Goal: Transaction & Acquisition: Purchase product/service

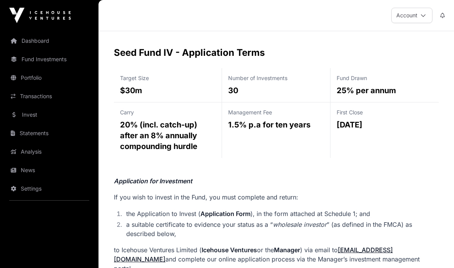
click at [51, 62] on link "Fund Investments" at bounding box center [49, 59] width 86 height 17
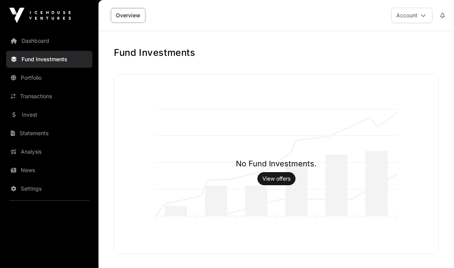
click at [34, 112] on link "Invest" at bounding box center [49, 114] width 86 height 17
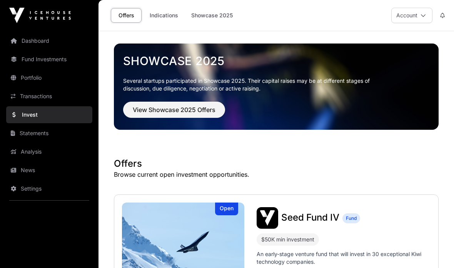
click at [47, 38] on link "Dashboard" at bounding box center [49, 40] width 86 height 17
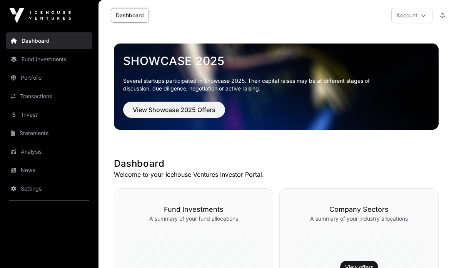
click at [190, 110] on span "View Showcase 2025 Offers" at bounding box center [174, 109] width 83 height 9
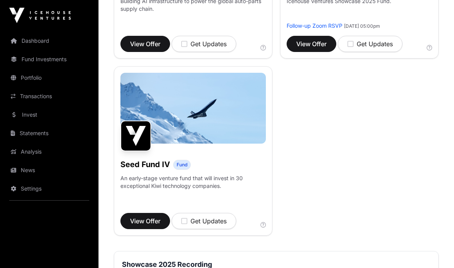
scroll to position [765, 0]
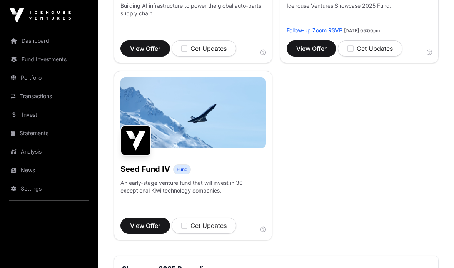
click at [149, 223] on span "View Offer" at bounding box center [145, 225] width 30 height 9
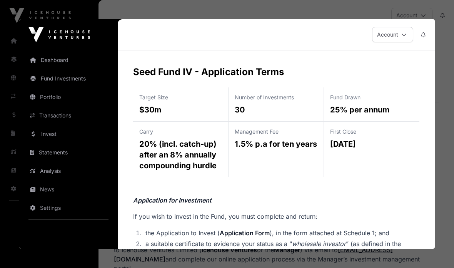
click at [53, 130] on link "Invest" at bounding box center [68, 133] width 86 height 17
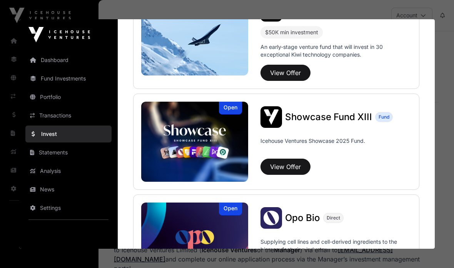
scroll to position [229, 0]
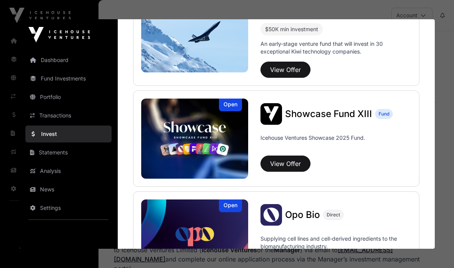
click at [294, 162] on button "View Offer" at bounding box center [285, 163] width 50 height 16
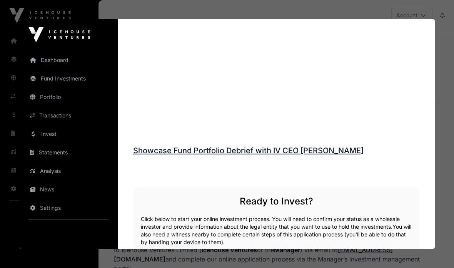
scroll to position [797, 0]
